Goal: Information Seeking & Learning: Learn about a topic

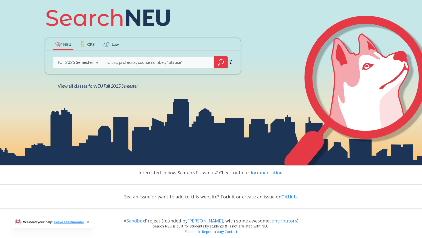
scroll to position [92, 0]
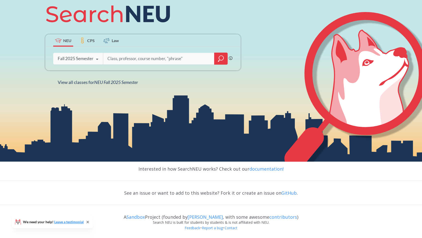
click at [116, 59] on input "search" at bounding box center [159, 58] width 104 height 11
click at [224, 56] on div at bounding box center [221, 59] width 14 height 12
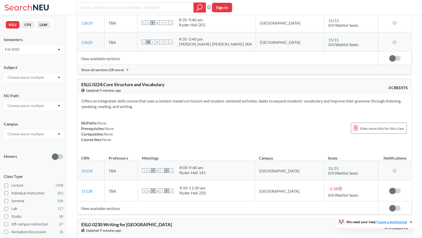
scroll to position [625, 0]
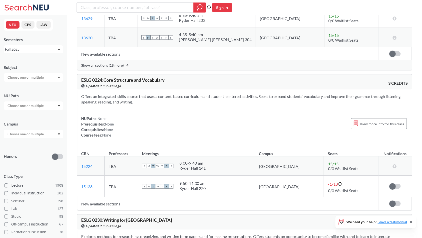
click at [27, 78] on input "text" at bounding box center [26, 77] width 42 height 6
click at [28, 99] on div "FINA ( 52 )" at bounding box center [35, 99] width 57 height 6
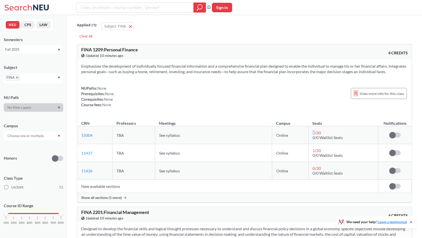
drag, startPoint x: 314, startPoint y: 137, endPoint x: 309, endPoint y: 139, distance: 4.7
click at [309, 139] on td "1 / 20 0/0 Waitlist Seats" at bounding box center [344, 135] width 70 height 18
click at [306, 126] on th "Campus" at bounding box center [290, 120] width 36 height 11
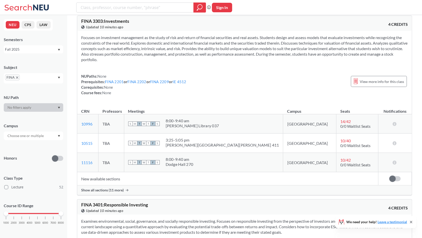
scroll to position [1000, 0]
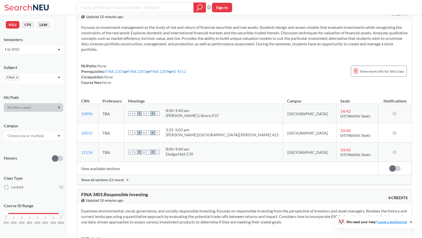
click at [26, 107] on div at bounding box center [34, 107] width 60 height 9
click at [52, 107] on div at bounding box center [34, 107] width 60 height 9
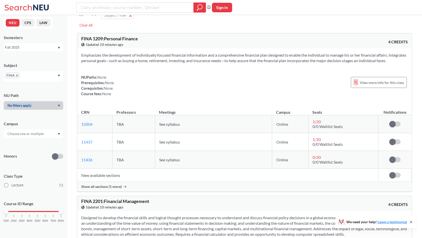
scroll to position [0, 0]
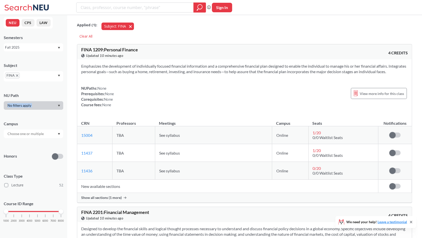
click at [128, 29] on button "Subject: FINA FINA" at bounding box center [118, 27] width 33 height 8
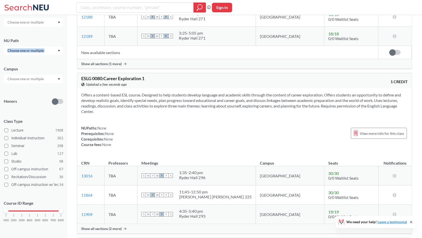
scroll to position [125, 0]
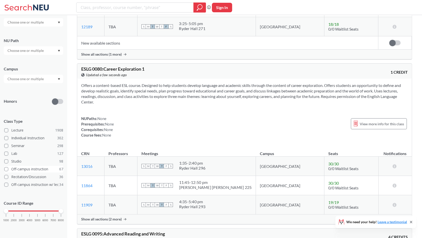
click at [7, 168] on span at bounding box center [6, 169] width 4 height 4
click at [11, 168] on input "Off-campus instruction 67" at bounding box center [13, 168] width 4 height 4
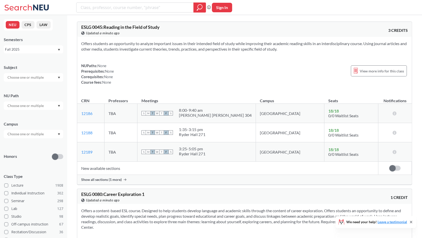
click at [30, 81] on div at bounding box center [34, 77] width 60 height 9
click at [33, 77] on input "text" at bounding box center [26, 77] width 42 height 6
click at [32, 86] on div "CS ( 115 )" at bounding box center [35, 86] width 57 height 6
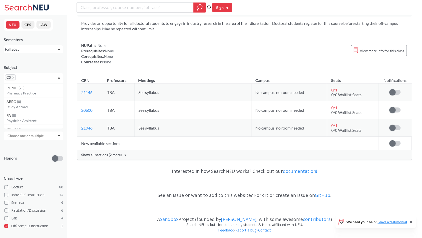
scroll to position [206, 0]
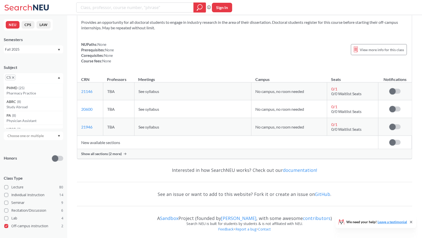
click at [13, 77] on icon "X to remove pill" at bounding box center [13, 77] width 2 height 2
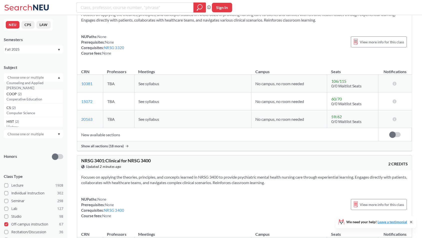
scroll to position [75, 0]
click at [41, 94] on div "COOP ( 2 )" at bounding box center [35, 94] width 57 height 6
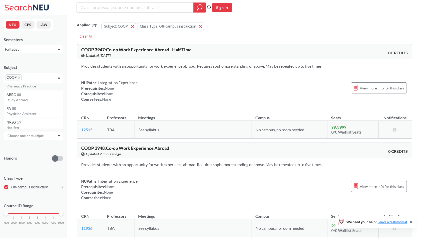
scroll to position [25, 0]
click at [19, 78] on icon "X to remove pill" at bounding box center [19, 77] width 2 height 2
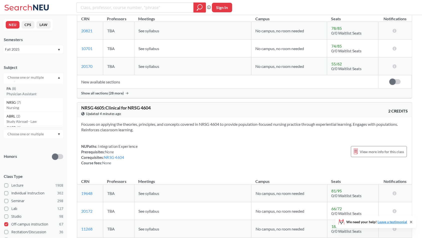
scroll to position [1050, 0]
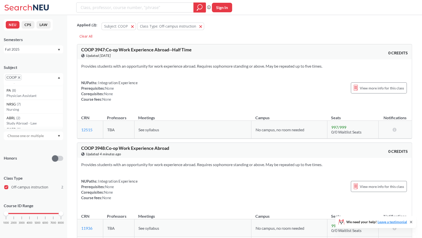
scroll to position [206, 0]
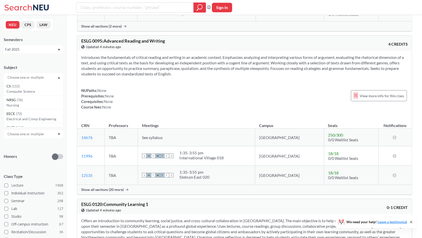
scroll to position [325, 0]
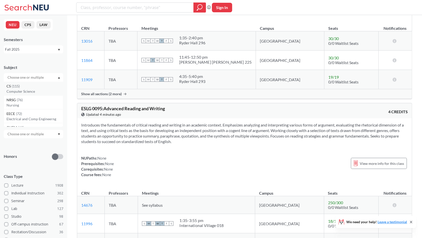
click at [19, 90] on p "Computer Science" at bounding box center [35, 91] width 57 height 5
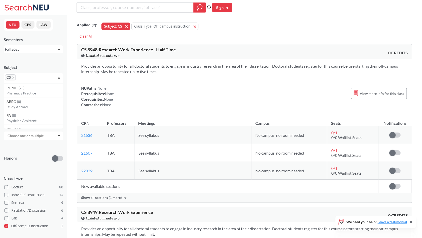
click at [127, 26] on button "Subject: CS CS" at bounding box center [116, 27] width 29 height 8
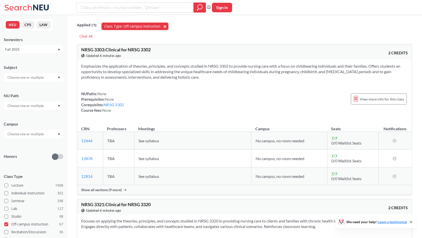
click at [165, 28] on button "Class Type: Off-campus instruction Off-campus instruction" at bounding box center [135, 27] width 67 height 8
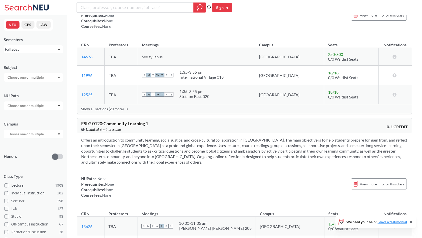
scroll to position [400, 0]
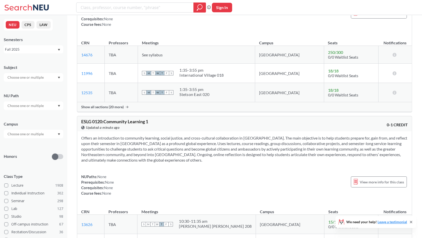
click at [53, 78] on div at bounding box center [34, 77] width 60 height 9
click at [41, 85] on div "CS ( 115 )" at bounding box center [35, 86] width 57 height 6
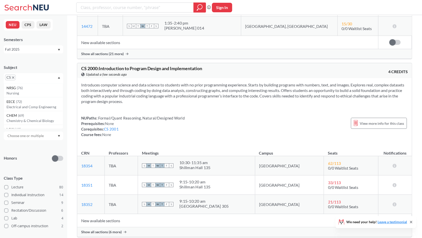
scroll to position [850, 0]
